Goal: Information Seeking & Learning: Compare options

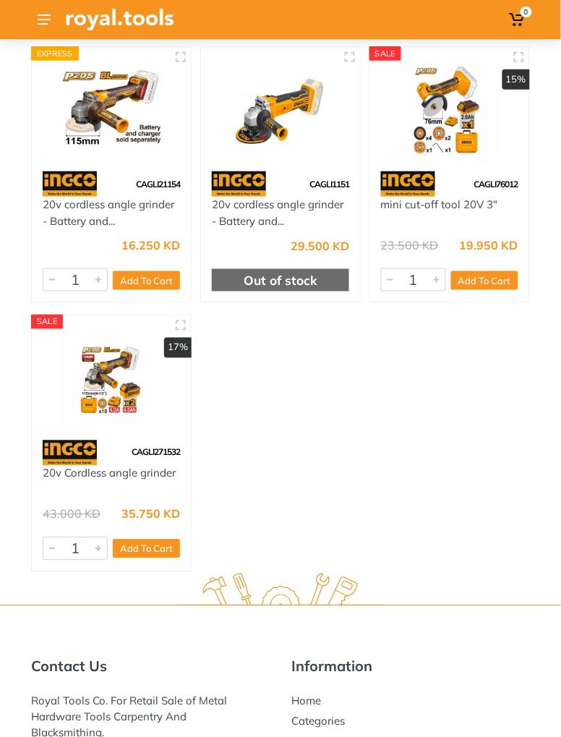
scroll to position [85, 0]
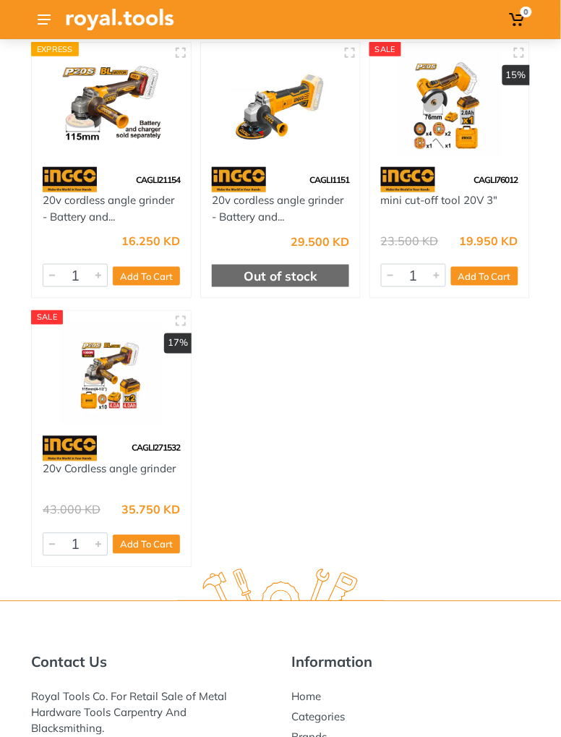
click at [283, 129] on img at bounding box center [280, 105] width 137 height 103
click at [116, 130] on img at bounding box center [111, 105] width 137 height 103
click at [294, 186] on div "CAGLI1151" at bounding box center [280, 179] width 159 height 25
click at [291, 128] on img at bounding box center [280, 105] width 137 height 103
